Goal: Transaction & Acquisition: Book appointment/travel/reservation

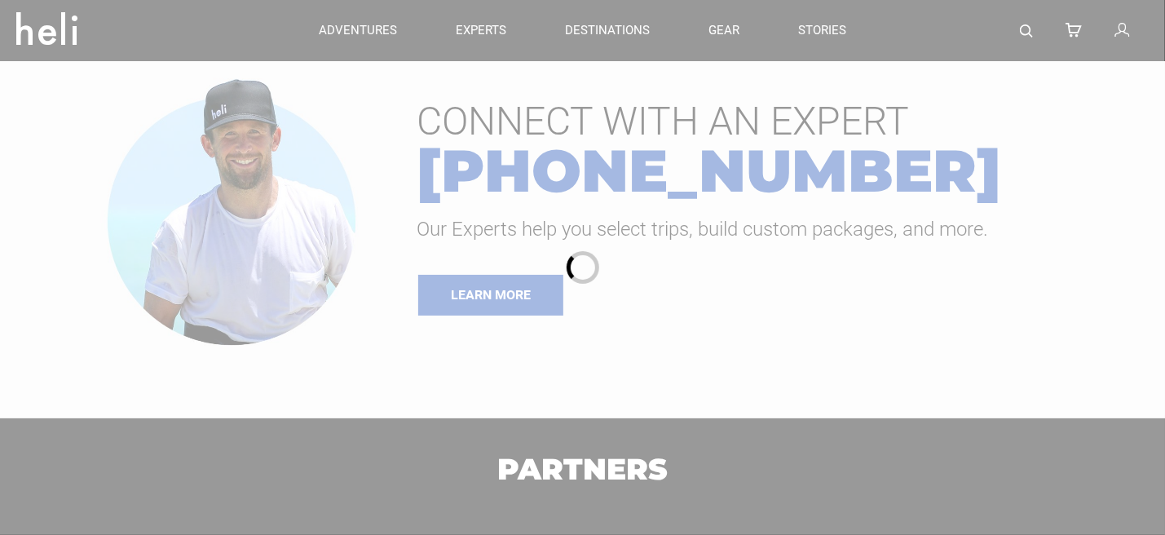
type input "Heli Skiing"
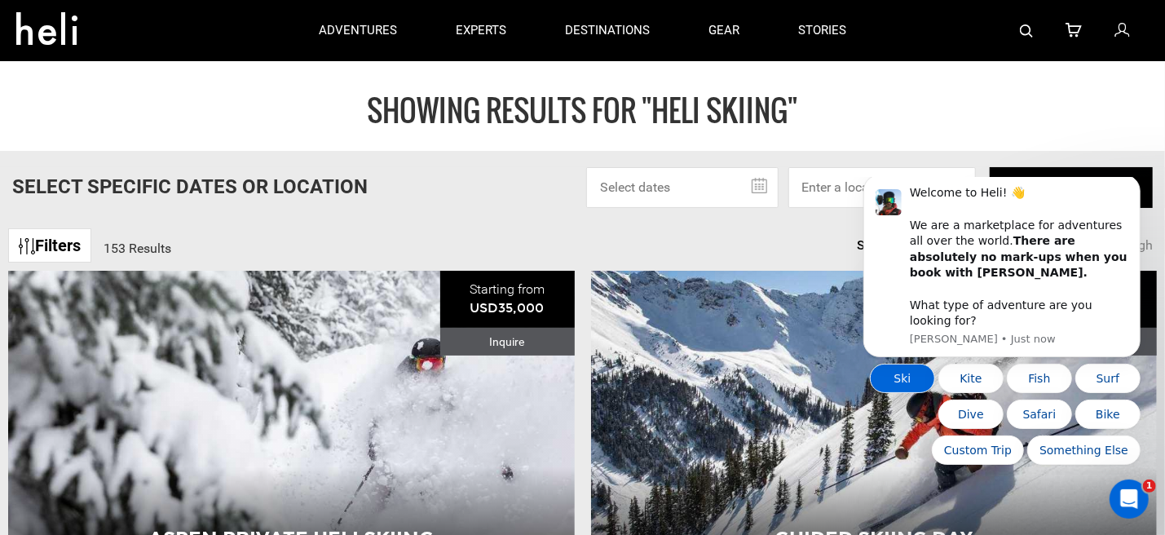
click at [910, 371] on button "Ski" at bounding box center [901, 377] width 65 height 29
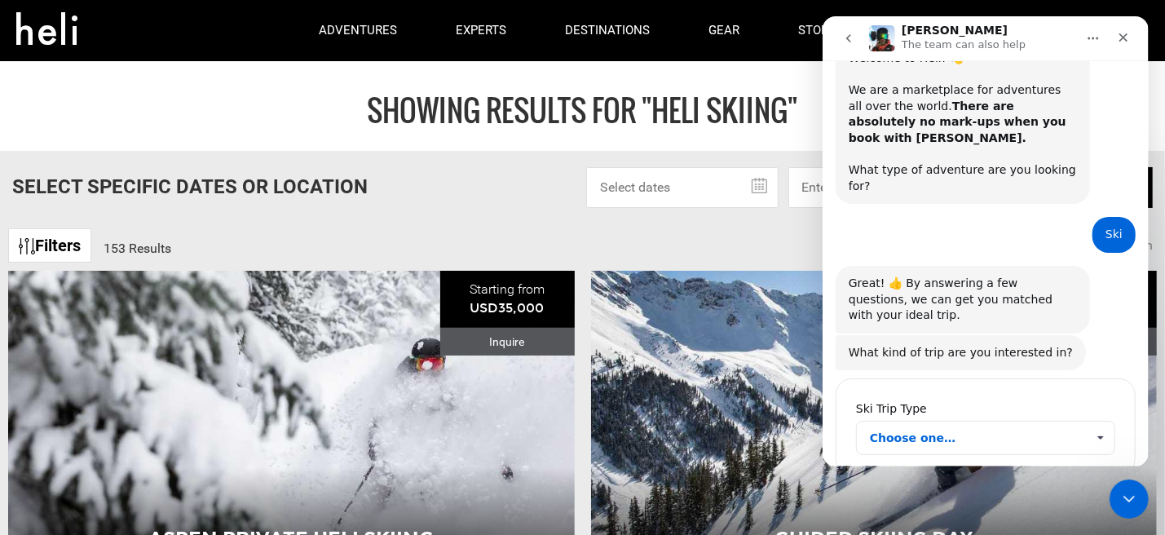
scroll to position [73, 0]
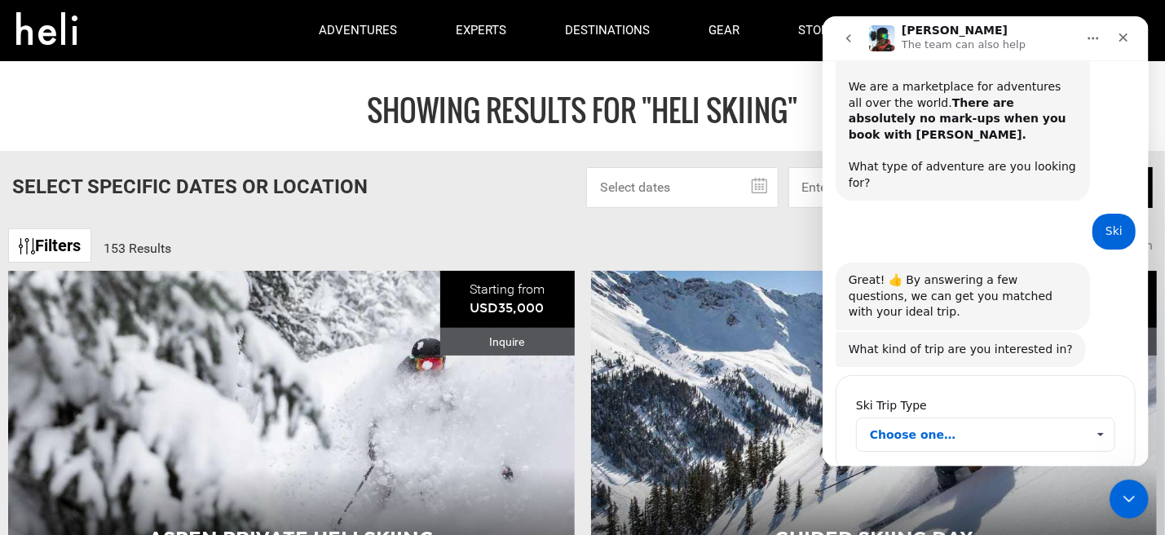
click at [940, 418] on span "Choose one…" at bounding box center [977, 434] width 216 height 33
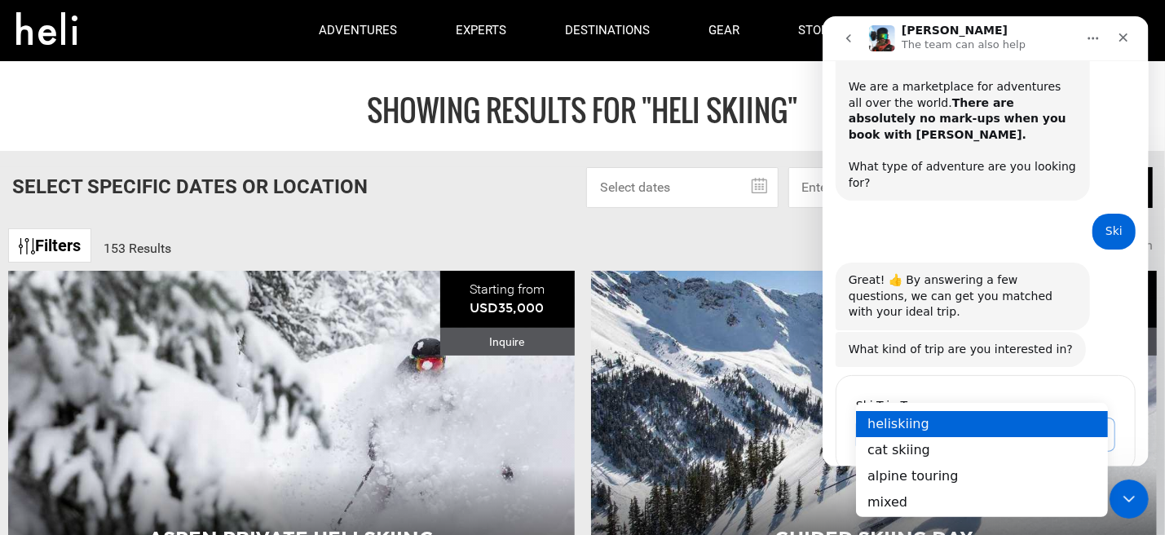
click at [896, 430] on div "heliskiing" at bounding box center [981, 424] width 252 height 26
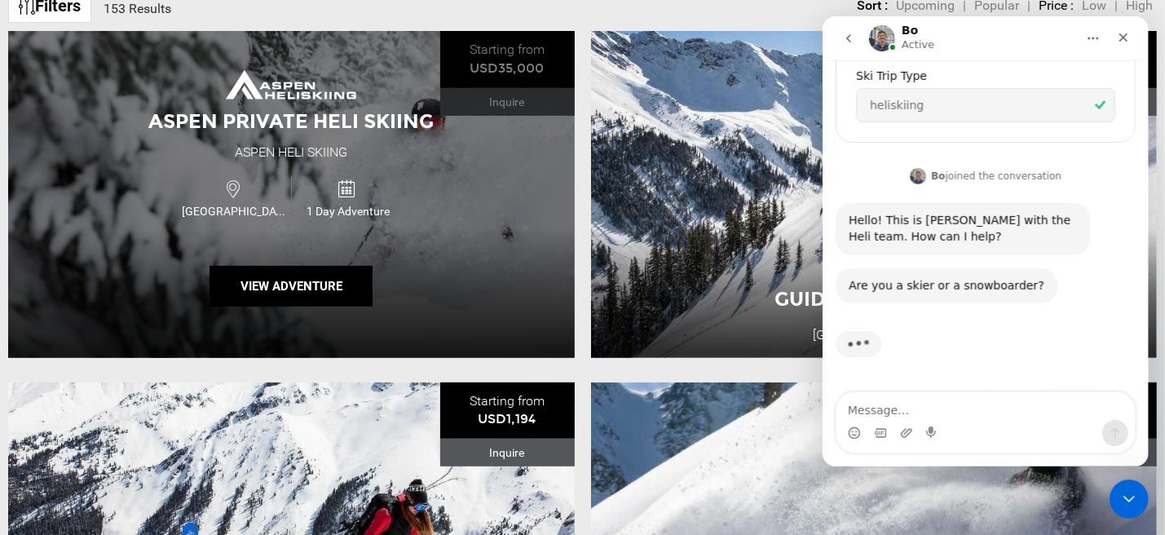
scroll to position [245, 0]
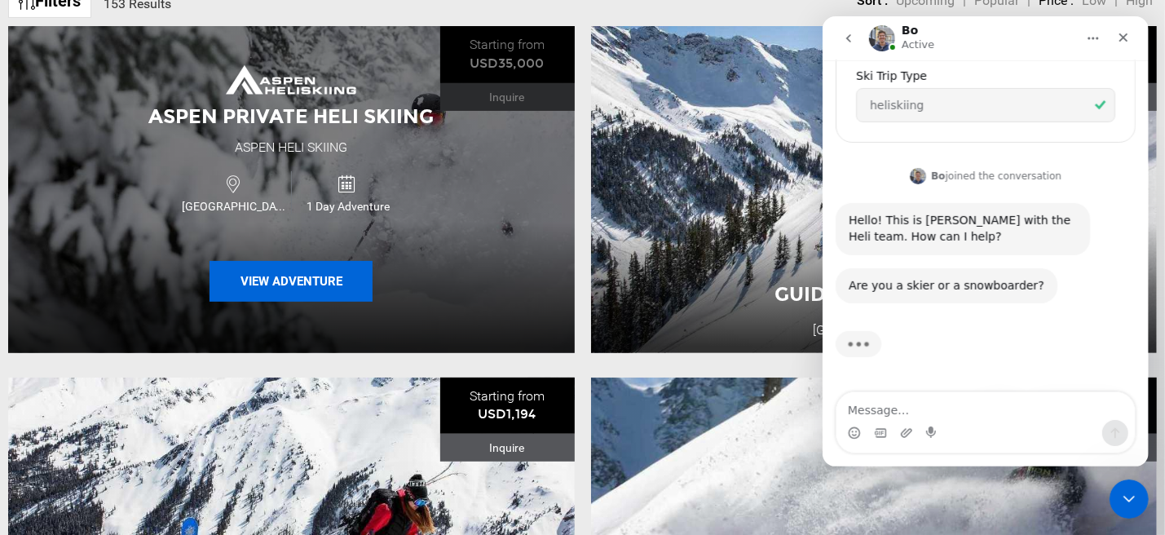
click at [300, 280] on button "View Adventure" at bounding box center [290, 281] width 163 height 41
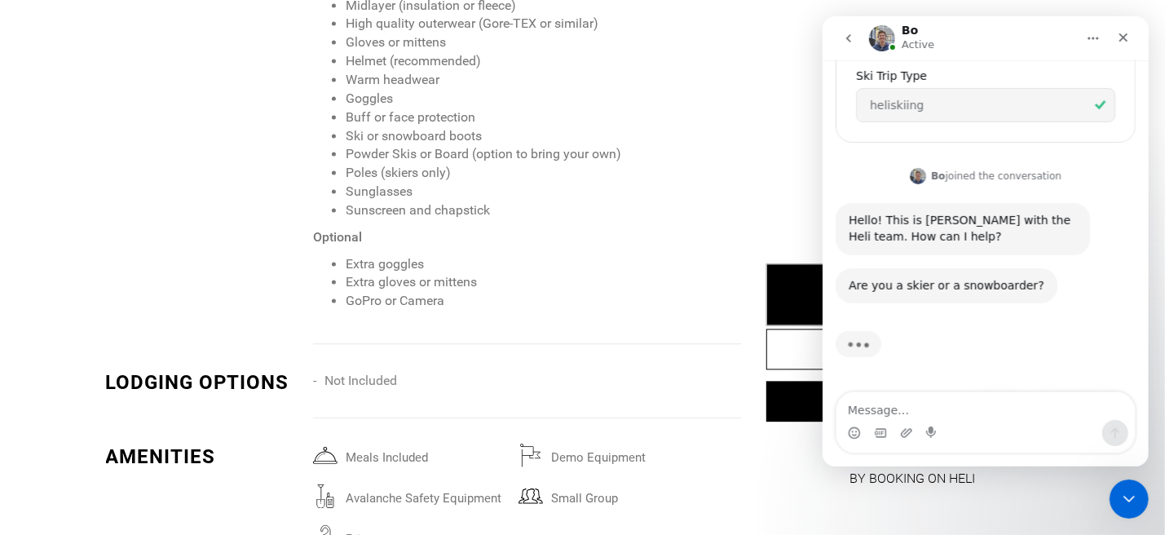
scroll to position [1875, 0]
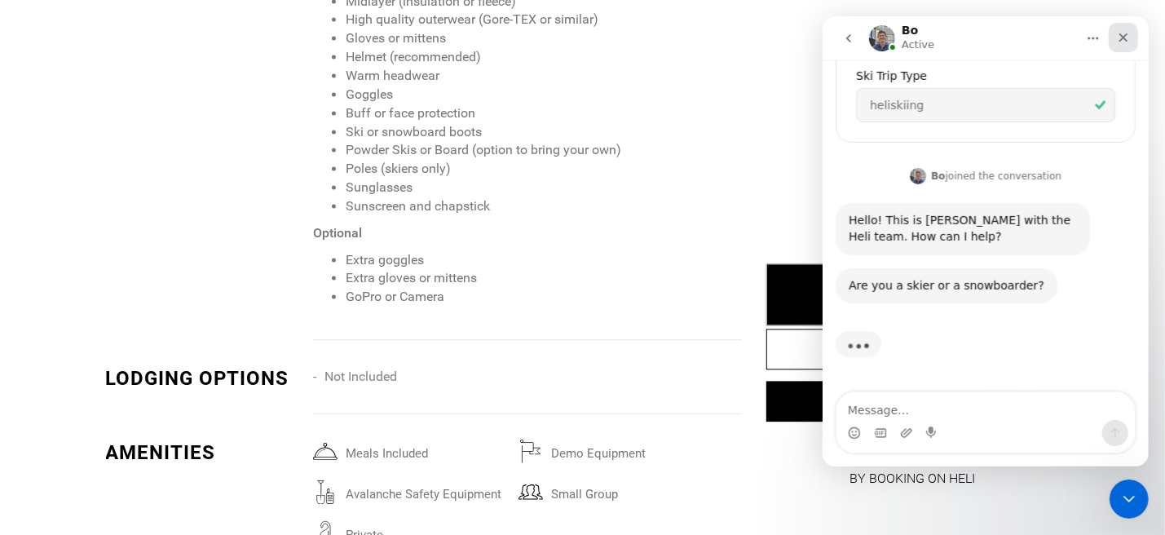
click at [1120, 31] on icon "Close" at bounding box center [1122, 37] width 13 height 13
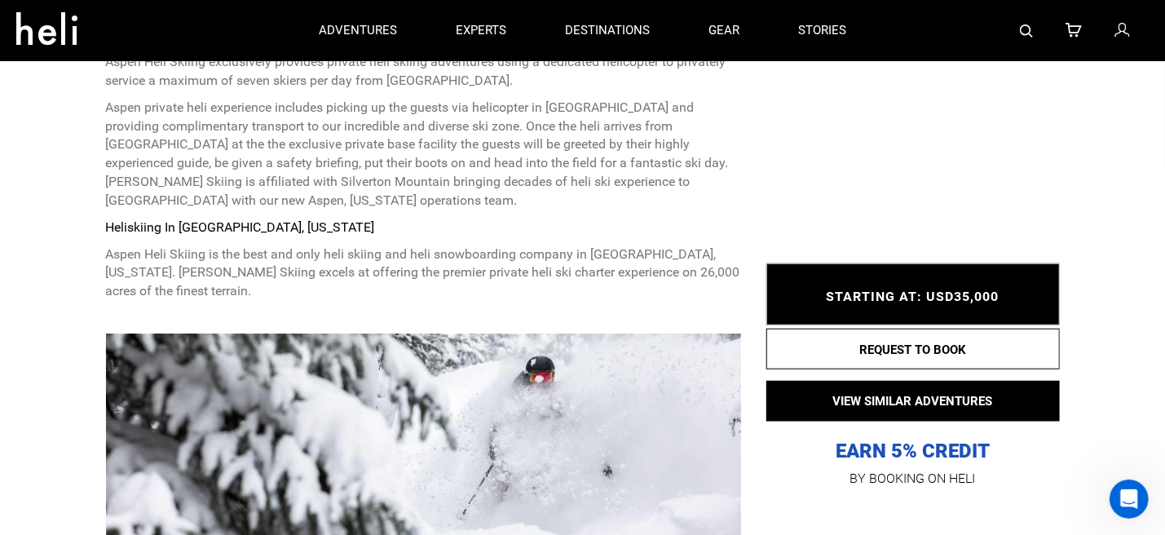
scroll to position [407, 0]
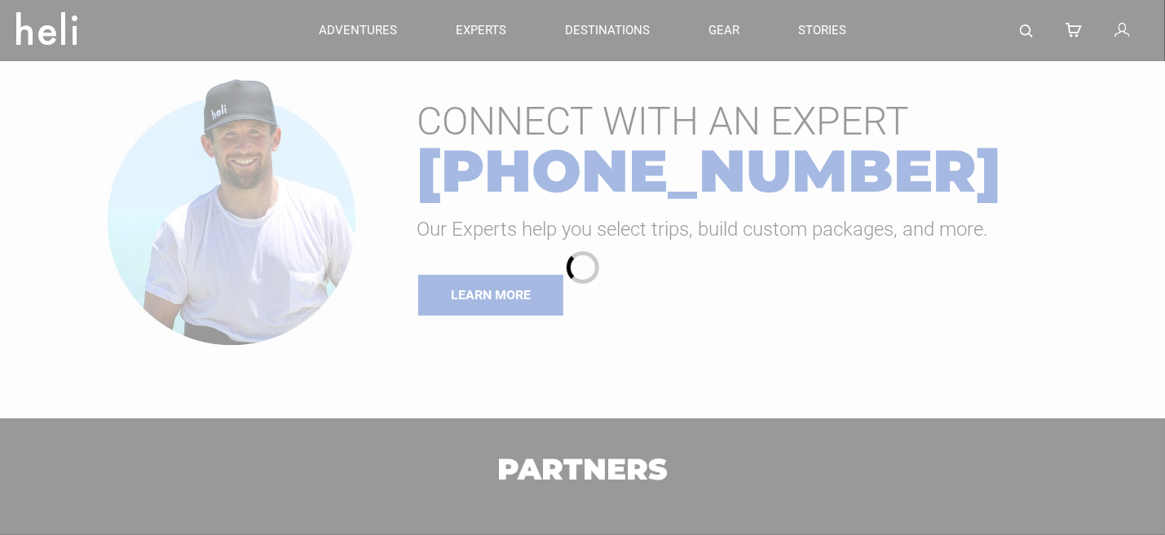
type input "Heli Skiing"
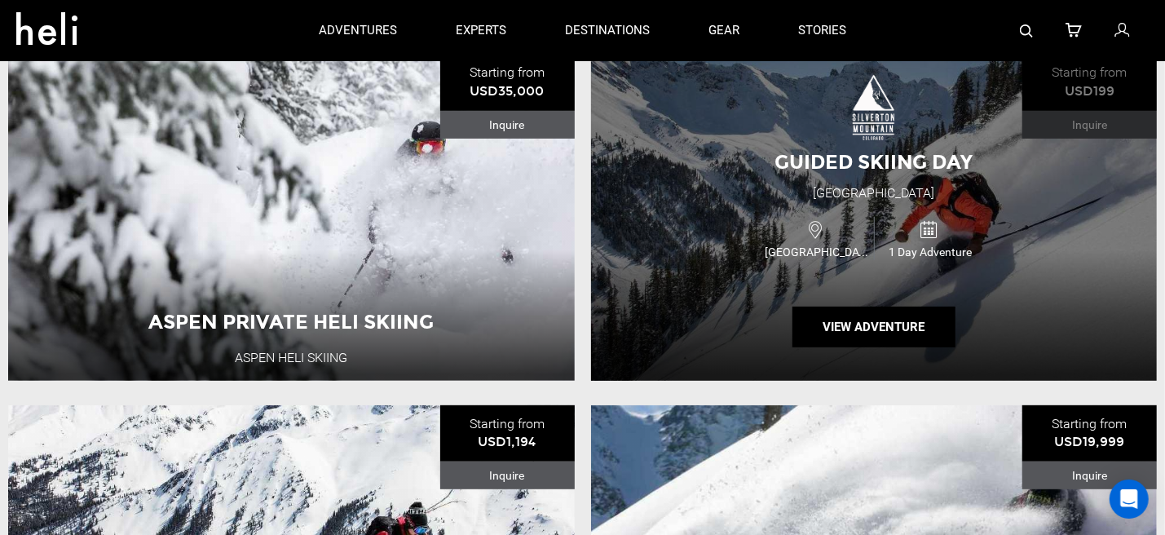
scroll to position [163, 0]
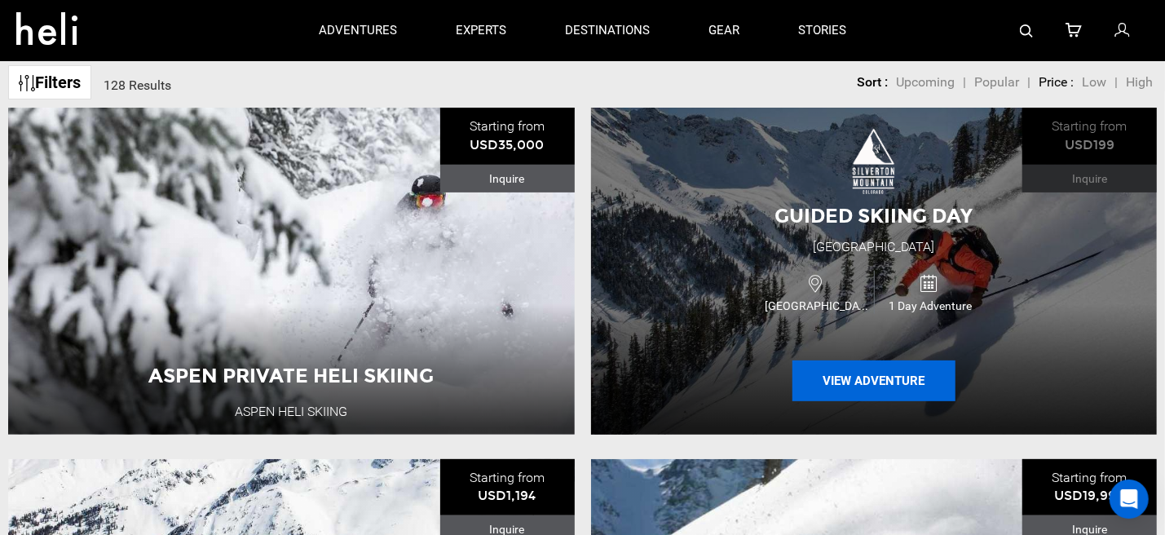
click at [863, 387] on button "View Adventure" at bounding box center [873, 380] width 163 height 41
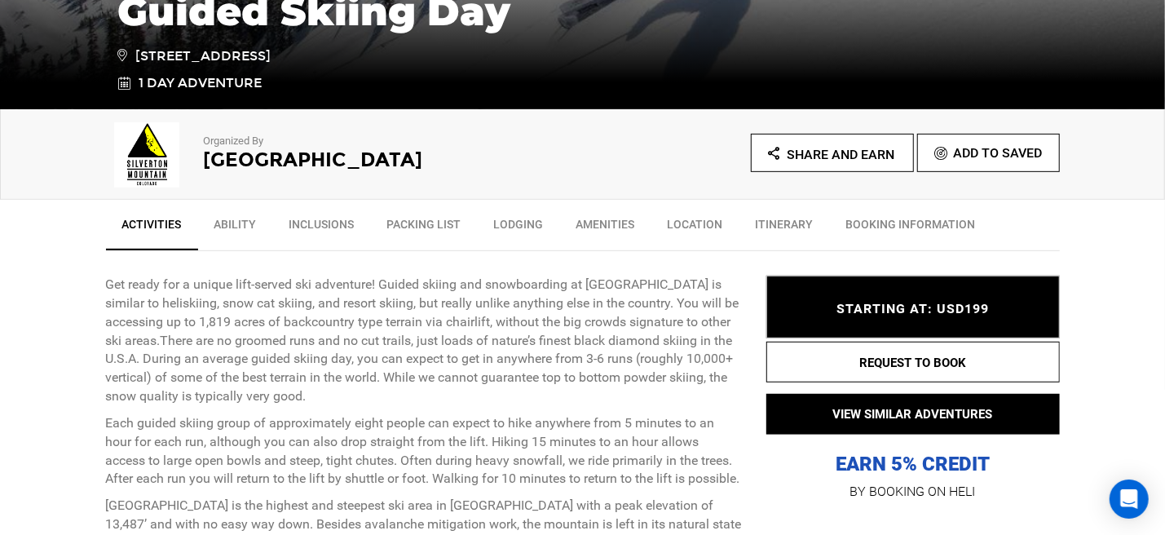
scroll to position [489, 0]
